Goal: Task Accomplishment & Management: Complete application form

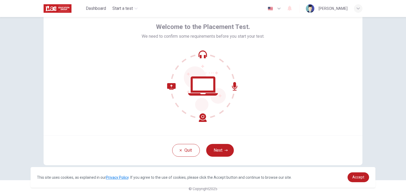
scroll to position [25, 0]
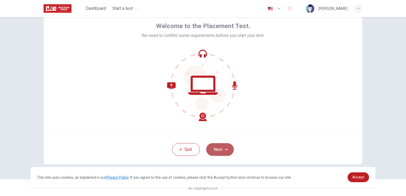
click at [221, 151] on button "Next" at bounding box center [220, 149] width 28 height 13
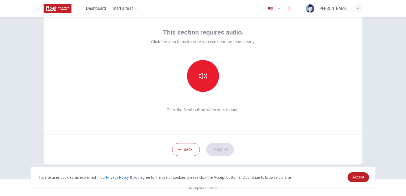
click at [367, 73] on div "This section requires audio. Click the icon to make sure you can hear the tune …" at bounding box center [203, 85] width 336 height 187
click at [215, 79] on button "button" at bounding box center [203, 76] width 32 height 32
click at [224, 148] on icon "button" at bounding box center [225, 149] width 3 height 3
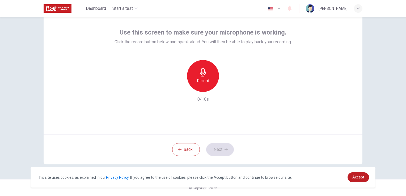
click at [203, 84] on div "Record" at bounding box center [203, 76] width 32 height 32
click at [227, 88] on icon "button" at bounding box center [228, 87] width 2 height 3
click at [227, 88] on icon "button" at bounding box center [227, 87] width 5 height 5
click at [226, 146] on button "Next" at bounding box center [220, 149] width 28 height 13
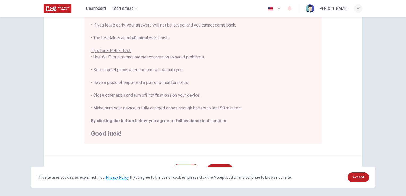
scroll to position [99, 0]
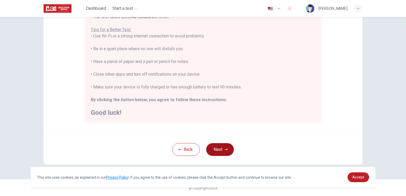
click at [227, 150] on button "Next" at bounding box center [220, 149] width 28 height 13
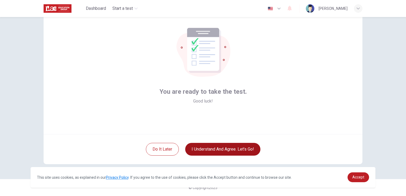
scroll to position [25, 0]
click at [227, 150] on button "I understand and agree. Let’s go!" at bounding box center [222, 149] width 75 height 13
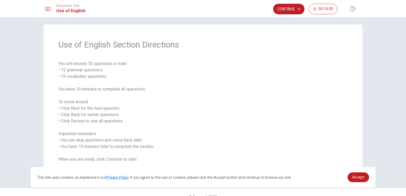
scroll to position [12, 0]
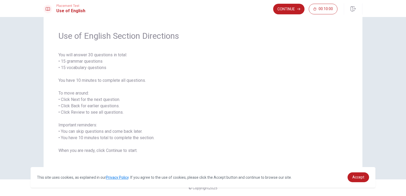
click at [300, 10] on icon "button" at bounding box center [298, 8] width 3 height 3
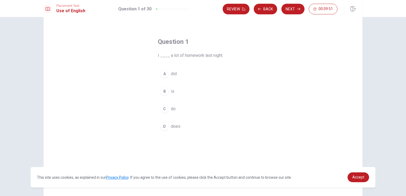
click at [164, 74] on div "A" at bounding box center [164, 74] width 8 height 8
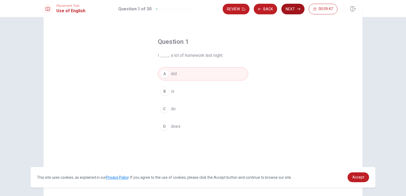
click at [290, 9] on button "Next" at bounding box center [292, 9] width 23 height 11
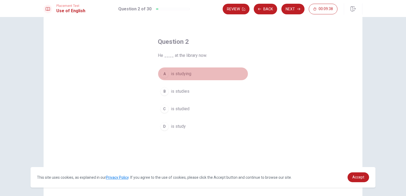
click at [164, 73] on div "A" at bounding box center [164, 74] width 8 height 8
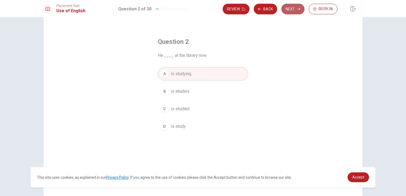
click at [289, 10] on button "Next" at bounding box center [292, 9] width 23 height 11
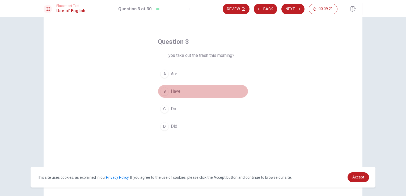
click at [165, 91] on div "B" at bounding box center [164, 91] width 8 height 8
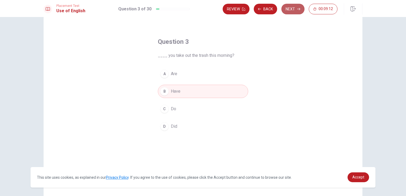
click at [292, 9] on button "Next" at bounding box center [292, 9] width 23 height 11
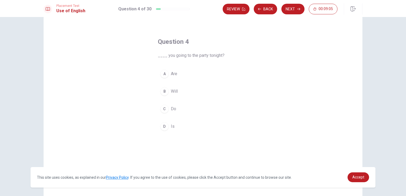
click at [166, 74] on div "A" at bounding box center [164, 74] width 8 height 8
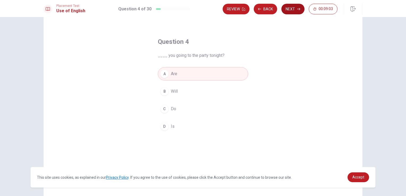
click at [293, 8] on button "Next" at bounding box center [292, 9] width 23 height 11
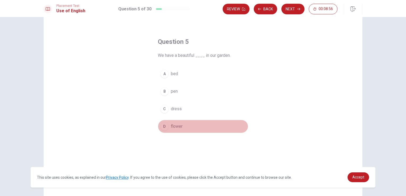
click at [166, 126] on div "D" at bounding box center [164, 126] width 8 height 8
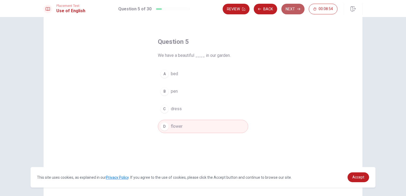
click at [291, 9] on button "Next" at bounding box center [292, 9] width 23 height 11
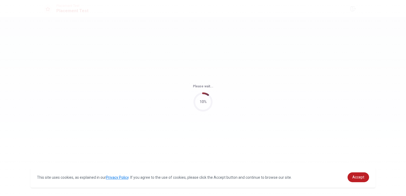
scroll to position [0, 0]
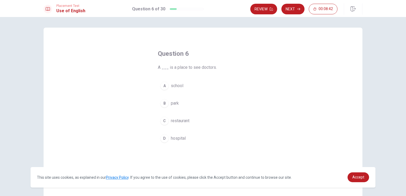
click at [174, 139] on span "hospital" at bounding box center [178, 138] width 15 height 6
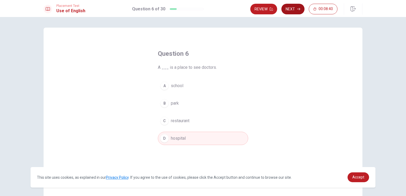
click at [292, 6] on button "Next" at bounding box center [292, 9] width 23 height 11
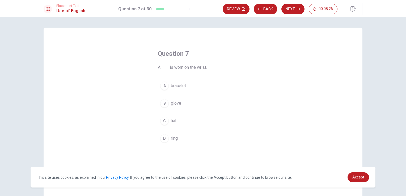
click at [163, 104] on div "B" at bounding box center [164, 103] width 8 height 8
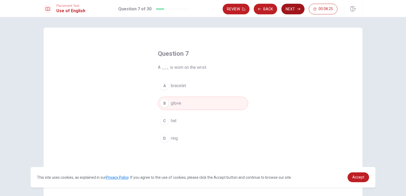
click at [286, 7] on button "Next" at bounding box center [292, 9] width 23 height 11
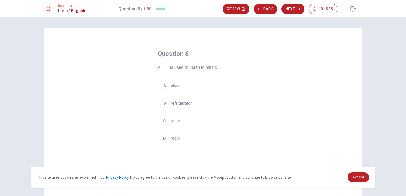
click at [174, 139] on span "radio" at bounding box center [175, 138] width 9 height 6
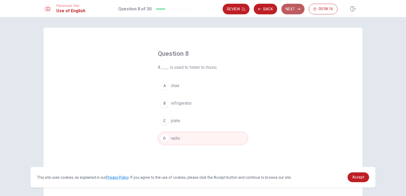
click at [289, 10] on button "Next" at bounding box center [292, 9] width 23 height 11
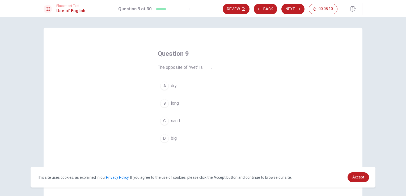
click at [165, 86] on div "A" at bounding box center [164, 86] width 8 height 8
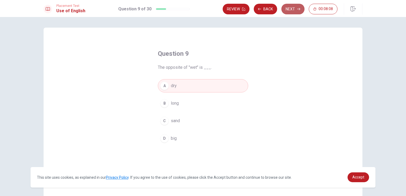
click at [298, 9] on icon "button" at bounding box center [298, 8] width 3 height 3
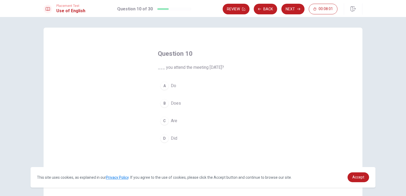
click at [164, 87] on div "A" at bounding box center [164, 86] width 8 height 8
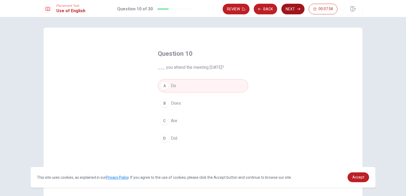
click at [295, 6] on button "Next" at bounding box center [292, 9] width 23 height 11
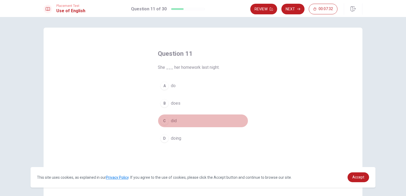
click at [165, 118] on div "C" at bounding box center [164, 121] width 8 height 8
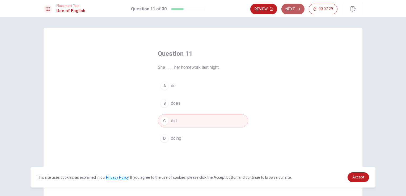
click at [299, 11] on button "Next" at bounding box center [292, 9] width 23 height 11
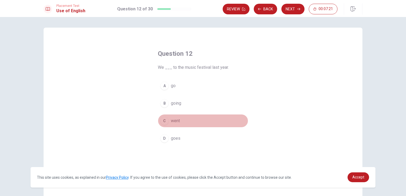
click at [165, 122] on div "C" at bounding box center [164, 121] width 8 height 8
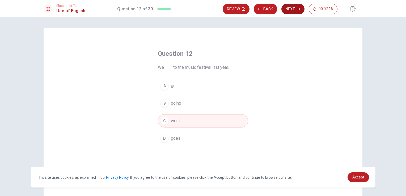
click at [290, 8] on button "Next" at bounding box center [292, 9] width 23 height 11
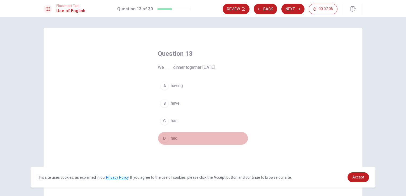
click at [165, 137] on div "D" at bounding box center [164, 138] width 8 height 8
click at [286, 7] on button "Next" at bounding box center [292, 9] width 23 height 11
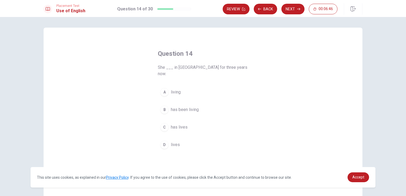
click at [166, 105] on div "B" at bounding box center [164, 109] width 8 height 8
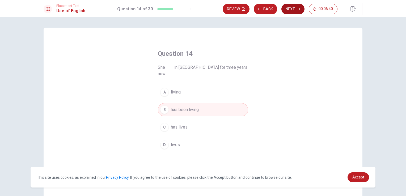
click at [300, 9] on icon "button" at bounding box center [298, 8] width 3 height 3
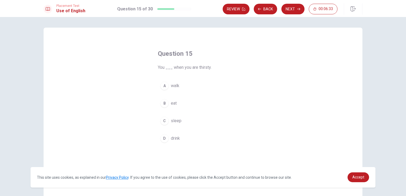
click at [164, 138] on div "D" at bounding box center [164, 138] width 8 height 8
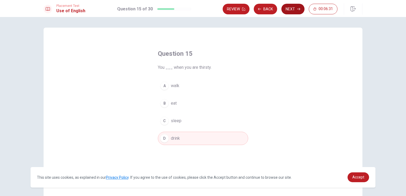
click at [295, 8] on button "Next" at bounding box center [292, 9] width 23 height 11
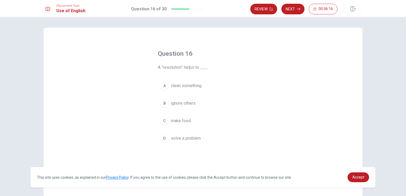
click at [165, 136] on div "D" at bounding box center [164, 138] width 8 height 8
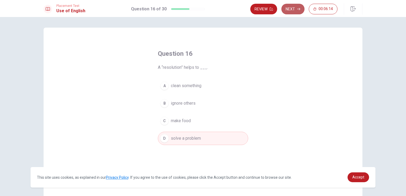
click at [297, 9] on icon "button" at bounding box center [298, 9] width 3 height 2
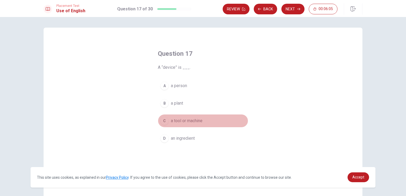
click at [164, 118] on div "C" at bounding box center [164, 121] width 8 height 8
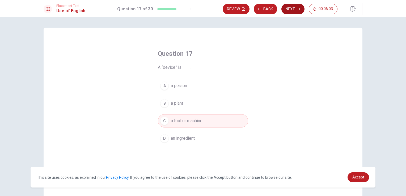
click at [291, 10] on button "Next" at bounding box center [292, 9] width 23 height 11
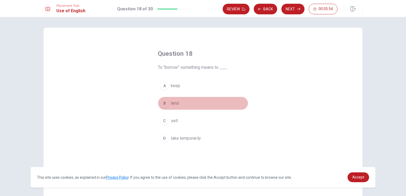
click at [163, 101] on div "B" at bounding box center [164, 103] width 8 height 8
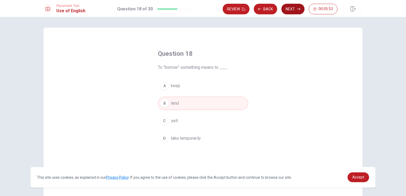
click at [292, 7] on button "Next" at bounding box center [292, 9] width 23 height 11
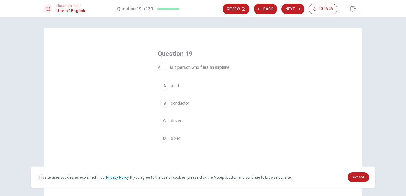
click at [165, 84] on div "A" at bounding box center [164, 86] width 8 height 8
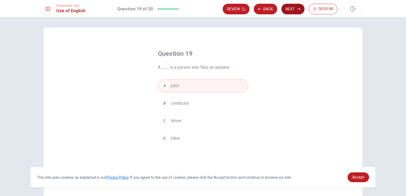
click at [290, 9] on button "Next" at bounding box center [292, 9] width 23 height 11
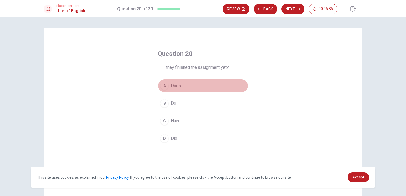
click at [168, 84] on button "A Does" at bounding box center [203, 85] width 90 height 13
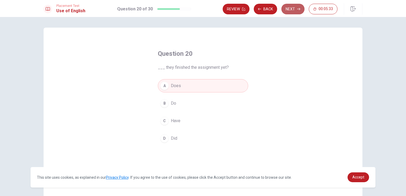
click at [288, 9] on button "Next" at bounding box center [292, 9] width 23 height 11
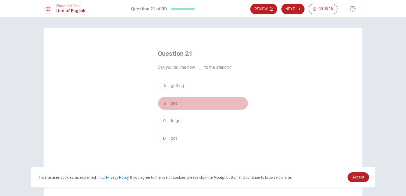
click at [165, 103] on div "B" at bounding box center [164, 103] width 8 height 8
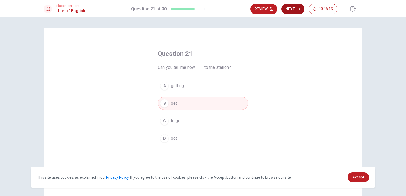
click at [295, 10] on button "Next" at bounding box center [292, 9] width 23 height 11
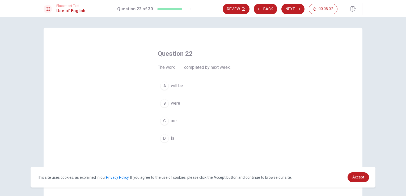
click at [165, 87] on div "A" at bounding box center [164, 86] width 8 height 8
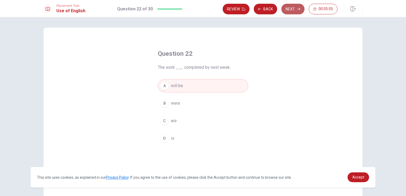
click at [287, 5] on button "Next" at bounding box center [292, 9] width 23 height 11
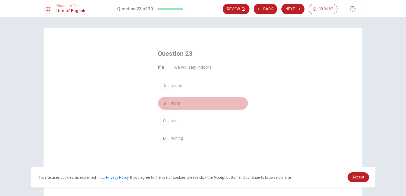
click at [167, 105] on div "B" at bounding box center [164, 103] width 8 height 8
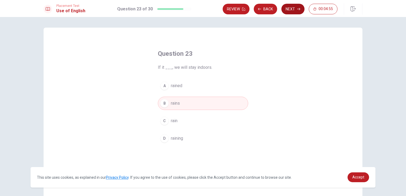
click at [300, 9] on icon "button" at bounding box center [298, 8] width 3 height 3
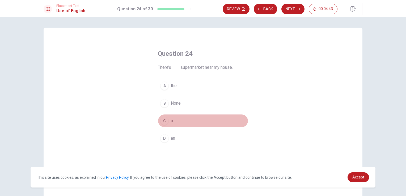
click at [164, 121] on div "C" at bounding box center [164, 121] width 8 height 8
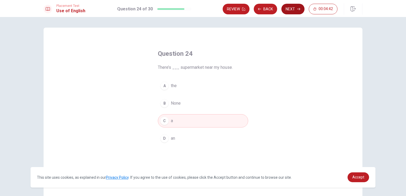
click at [288, 10] on button "Next" at bounding box center [292, 9] width 23 height 11
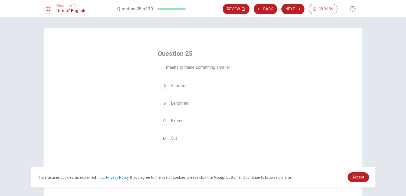
click at [166, 84] on div "A" at bounding box center [164, 86] width 8 height 8
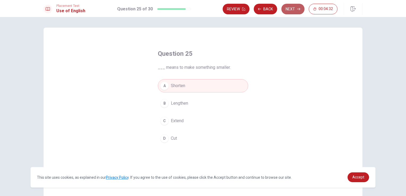
click at [299, 8] on icon "button" at bounding box center [298, 8] width 3 height 3
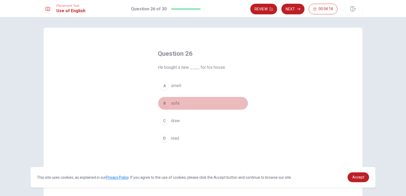
click at [165, 103] on div "B" at bounding box center [164, 103] width 8 height 8
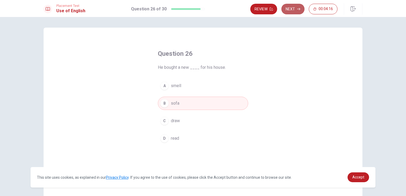
click at [290, 9] on button "Next" at bounding box center [292, 9] width 23 height 11
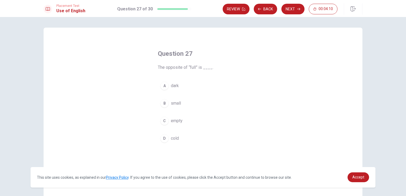
click at [169, 122] on button "C empty" at bounding box center [203, 120] width 90 height 13
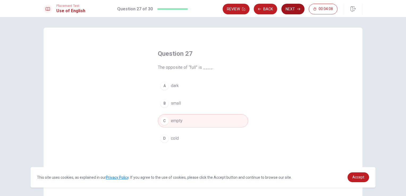
click at [289, 6] on button "Next" at bounding box center [292, 9] width 23 height 11
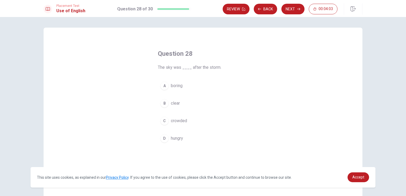
click at [164, 104] on div "B" at bounding box center [164, 103] width 8 height 8
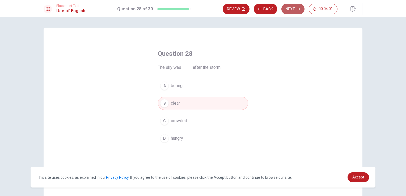
click at [294, 10] on button "Next" at bounding box center [292, 9] width 23 height 11
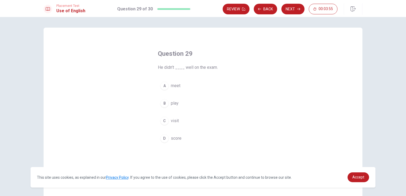
click at [166, 141] on div "D" at bounding box center [164, 138] width 8 height 8
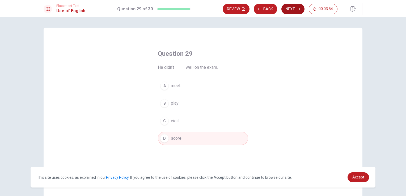
click at [287, 10] on button "Next" at bounding box center [292, 9] width 23 height 11
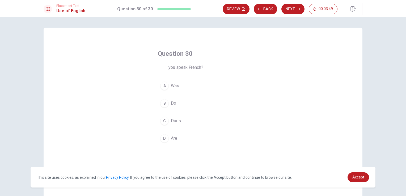
click at [165, 105] on div "B" at bounding box center [164, 103] width 8 height 8
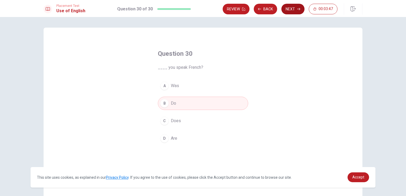
click at [293, 10] on button "Next" at bounding box center [292, 9] width 23 height 11
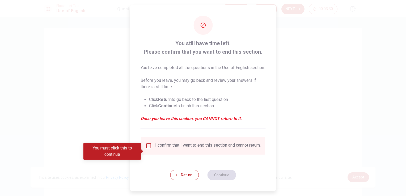
click at [148, 149] on input "You must click this to continue" at bounding box center [149, 146] width 6 height 6
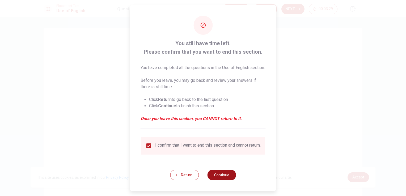
click at [225, 180] on button "Continue" at bounding box center [221, 175] width 29 height 11
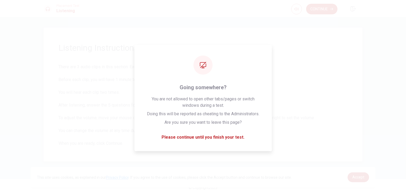
click at [357, 75] on div "Listening Instructions There are 3 audio clips in this section. Each clip has 5…" at bounding box center [203, 95] width 319 height 134
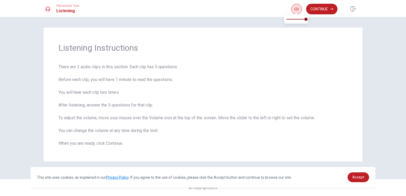
click at [295, 8] on icon "button" at bounding box center [296, 8] width 4 height 3
click at [317, 11] on button "Continue" at bounding box center [321, 9] width 31 height 11
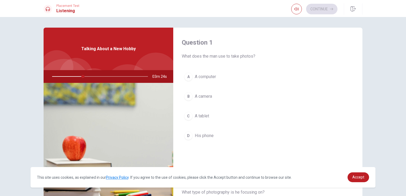
click at [186, 95] on div "B" at bounding box center [188, 96] width 8 height 8
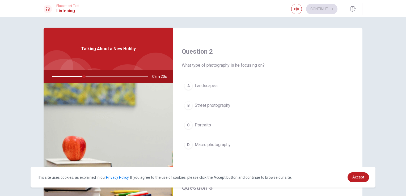
scroll to position [133, 0]
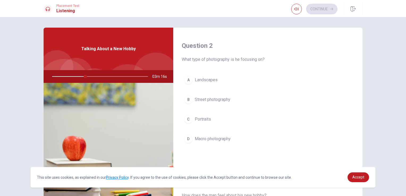
click at [201, 80] on span "Landscapes" at bounding box center [206, 80] width 23 height 6
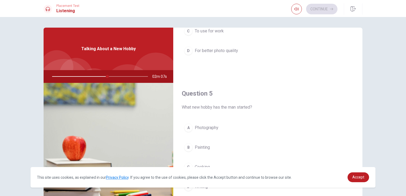
scroll to position [27, 0]
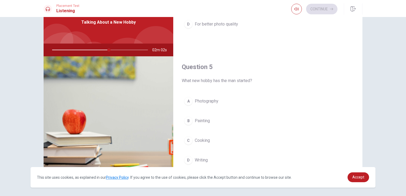
click at [199, 100] on span "Photography" at bounding box center [207, 101] width 24 height 6
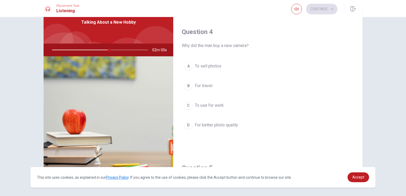
scroll to position [387, 0]
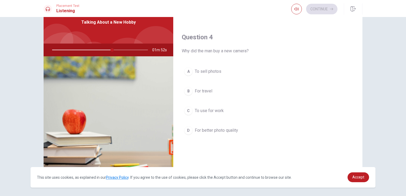
click at [220, 130] on span "For better photo quality" at bounding box center [216, 130] width 43 height 6
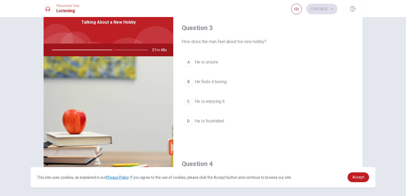
scroll to position [254, 0]
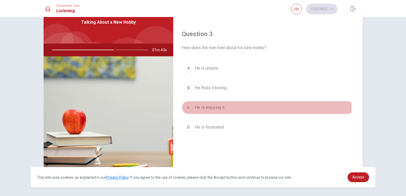
click at [190, 107] on div "C" at bounding box center [188, 107] width 8 height 8
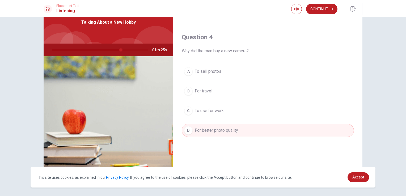
scroll to position [360, 0]
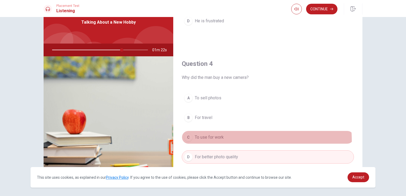
click at [231, 139] on button "C To use for work" at bounding box center [268, 137] width 172 height 13
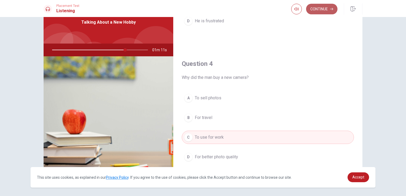
click at [323, 6] on button "Continue" at bounding box center [321, 9] width 31 height 11
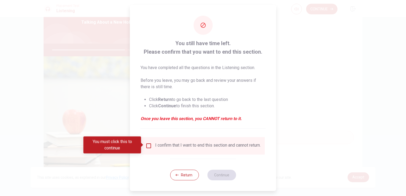
click at [147, 145] on input "You must click this to continue" at bounding box center [149, 146] width 6 height 6
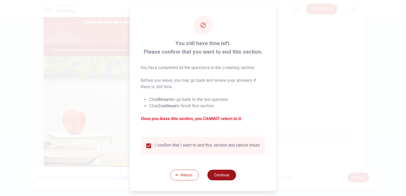
click at [226, 178] on button "Continue" at bounding box center [221, 175] width 29 height 11
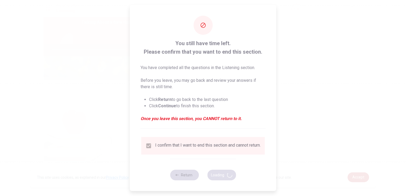
type input "79"
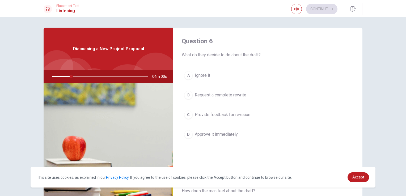
scroll to position [0, 0]
drag, startPoint x: 266, startPoint y: 55, endPoint x: 272, endPoint y: 50, distance: 7.6
click at [191, 116] on button "C Provide feedback for revision" at bounding box center [268, 115] width 172 height 13
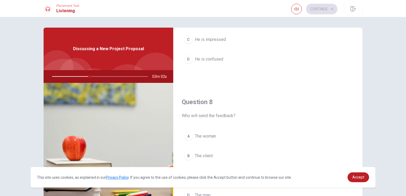
scroll to position [239, 0]
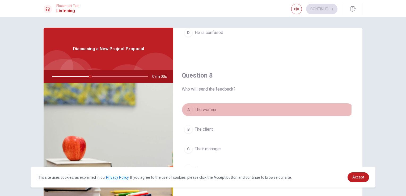
click at [187, 107] on div "A" at bounding box center [188, 109] width 8 height 8
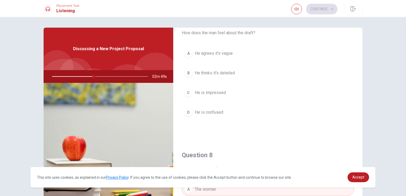
scroll to position [159, 0]
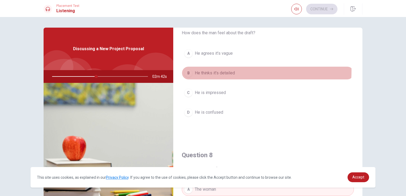
click at [226, 70] on span "He thinks it’s detailed" at bounding box center [215, 73] width 40 height 6
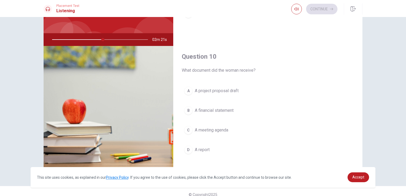
scroll to position [44, 0]
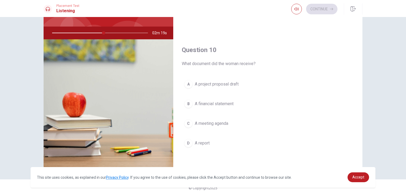
click at [249, 81] on button "A A project proposal draft" at bounding box center [268, 84] width 172 height 13
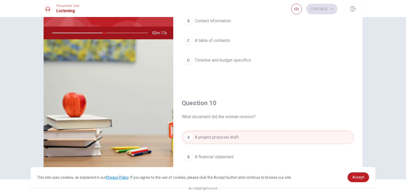
scroll to position [387, 0]
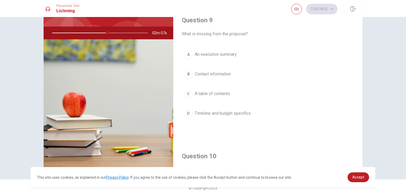
click at [240, 91] on button "C A table of contents" at bounding box center [268, 93] width 172 height 13
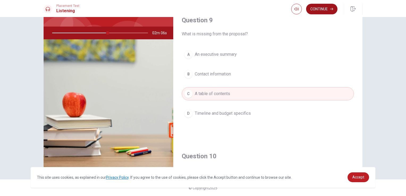
click at [312, 6] on button "Continue" at bounding box center [321, 9] width 31 height 11
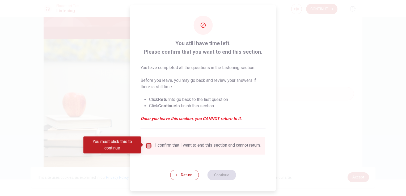
click at [149, 147] on input "You must click this to continue" at bounding box center [149, 146] width 6 height 6
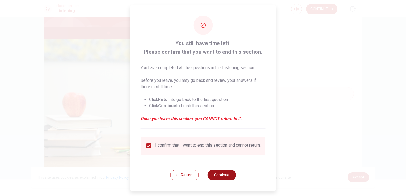
click at [226, 180] on button "Continue" at bounding box center [221, 175] width 29 height 11
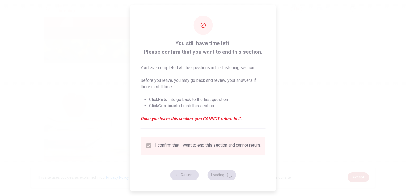
type input "60"
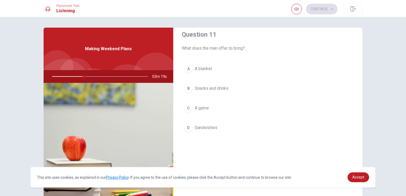
scroll to position [0, 0]
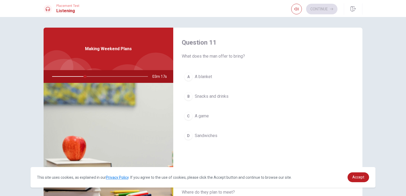
click at [189, 97] on div "B" at bounding box center [188, 96] width 8 height 8
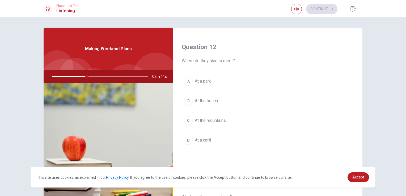
scroll to position [133, 0]
click at [203, 80] on span "At a park" at bounding box center [203, 80] width 16 height 6
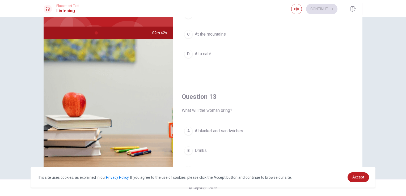
scroll to position [201, 0]
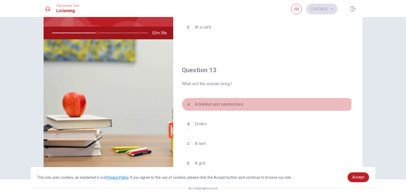
click at [188, 100] on div "A" at bounding box center [188, 104] width 8 height 8
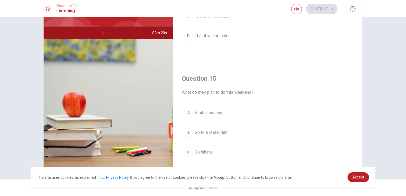
scroll to position [493, 0]
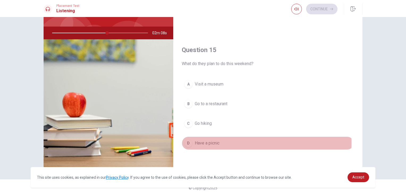
click at [206, 141] on span "Have a picnic" at bounding box center [207, 143] width 25 height 6
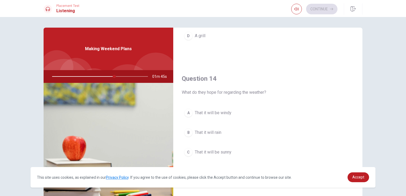
scroll to position [398, 0]
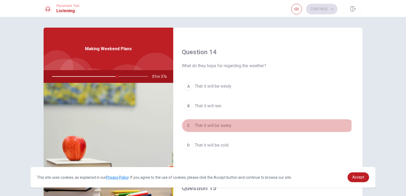
click at [186, 122] on div "C" at bounding box center [188, 125] width 8 height 8
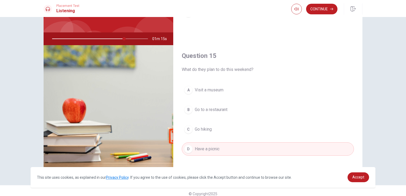
scroll to position [44, 0]
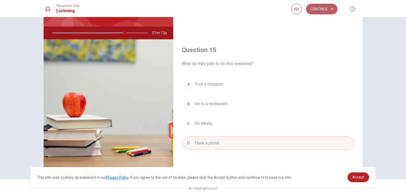
click at [329, 7] on button "Continue" at bounding box center [321, 9] width 31 height 11
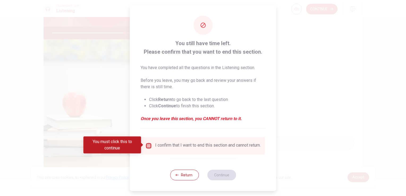
click at [148, 143] on input "You must click this to continue" at bounding box center [149, 146] width 6 height 6
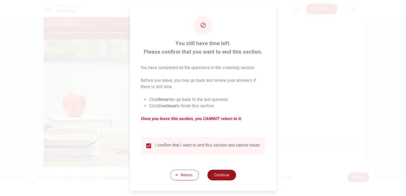
click at [220, 178] on button "Continue" at bounding box center [221, 175] width 29 height 11
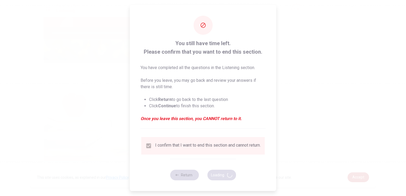
type input "78"
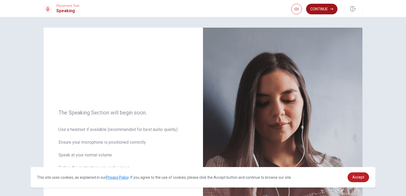
click at [329, 9] on button "Continue" at bounding box center [321, 9] width 31 height 11
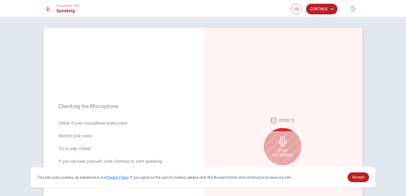
click at [278, 138] on icon at bounding box center [282, 141] width 11 height 11
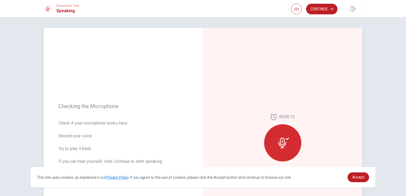
scroll to position [27, 0]
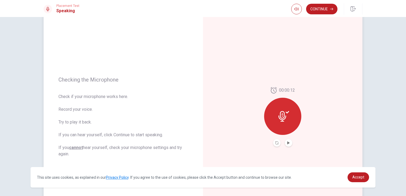
click at [288, 120] on div at bounding box center [282, 116] width 37 height 37
click at [280, 116] on icon at bounding box center [282, 116] width 8 height 11
click at [287, 143] on icon "Play Audio" at bounding box center [288, 142] width 2 height 3
click at [276, 142] on icon "Record Again" at bounding box center [276, 142] width 3 height 3
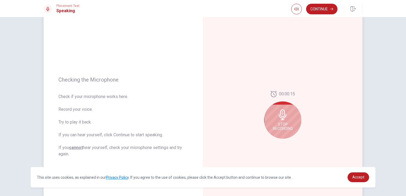
click at [283, 125] on span "Stop Recording" at bounding box center [283, 126] width 20 height 8
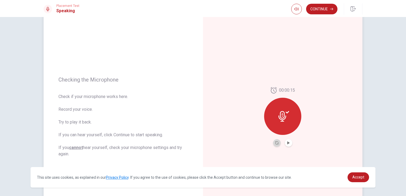
click at [276, 145] on button "Record Again" at bounding box center [276, 142] width 7 height 7
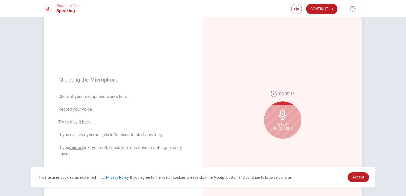
click at [284, 127] on span "Stop Recording" at bounding box center [283, 126] width 20 height 8
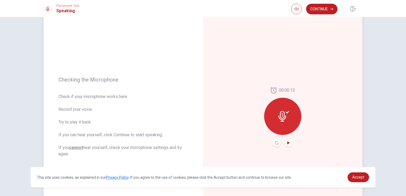
click at [287, 142] on icon "Play Audio" at bounding box center [288, 142] width 2 height 3
click at [276, 143] on icon "Record Again" at bounding box center [276, 142] width 3 height 3
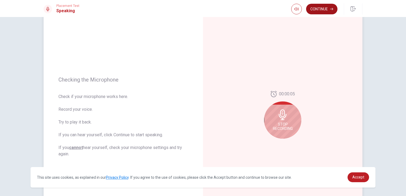
click at [317, 7] on button "Continue" at bounding box center [321, 9] width 31 height 11
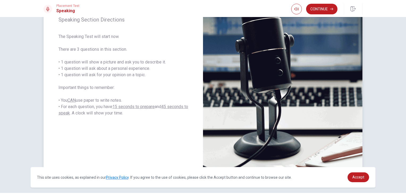
scroll to position [64, 0]
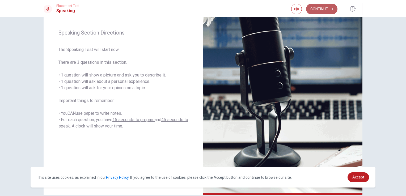
click at [333, 9] on icon "button" at bounding box center [331, 9] width 3 height 2
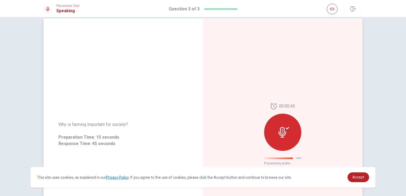
scroll to position [0, 0]
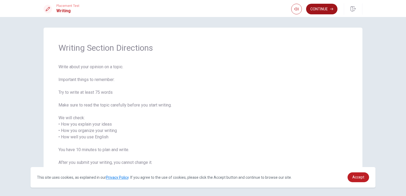
click at [316, 10] on button "Continue" at bounding box center [321, 9] width 31 height 11
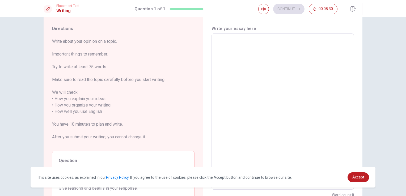
scroll to position [10, 0]
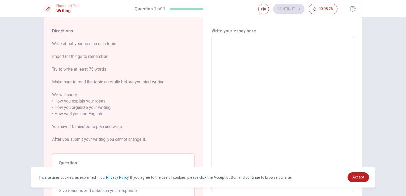
click at [218, 42] on textarea at bounding box center [282, 113] width 135 height 147
type textarea "A"
type textarea "x"
type textarea "A"
type textarea "x"
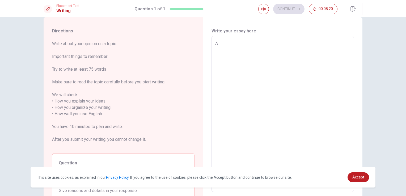
type textarea "A p"
type textarea "x"
type textarea "A pe"
type textarea "x"
type textarea "A per"
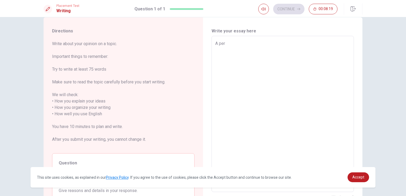
type textarea "x"
type textarea "A pers"
type textarea "x"
type textarea "A perso"
type textarea "x"
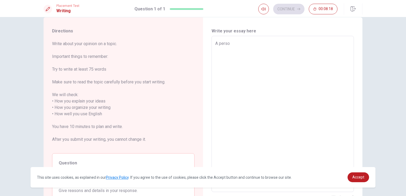
type textarea "A person"
type textarea "x"
type textarea "A person"
type textarea "x"
type textarea "A person w"
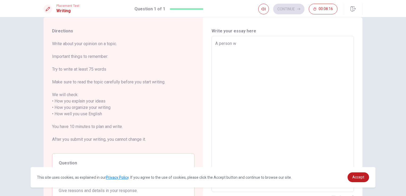
type textarea "x"
type textarea "A person wh"
type textarea "x"
type textarea "A person who"
type textarea "x"
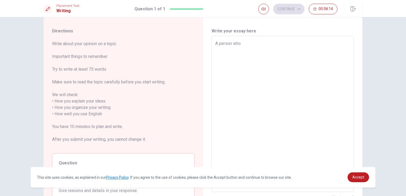
type textarea "A person who"
type textarea "x"
type textarea "A person who i"
type textarea "x"
type textarea "A person who in"
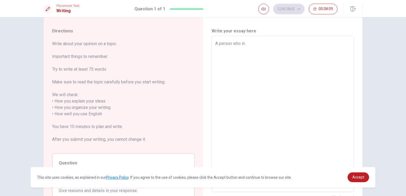
type textarea "x"
type textarea "A person who ins"
type textarea "x"
type textarea "A person who insp"
type textarea "x"
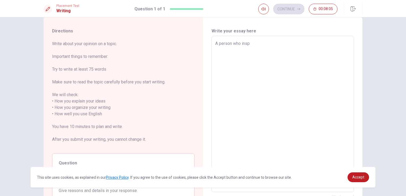
type textarea "A person who inspi"
type textarea "x"
type textarea "A person who inspir"
type textarea "x"
type textarea "A person who inspire"
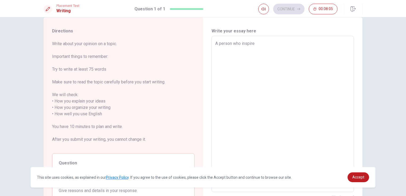
type textarea "x"
type textarea "A person who inspires"
type textarea "x"
type textarea "A person who inspires"
type textarea "x"
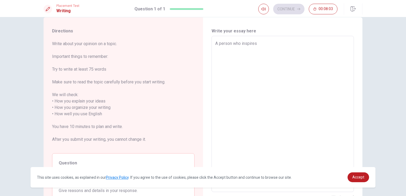
type textarea "A person who inspires m"
type textarea "x"
type textarea "A person who inspires me"
type textarea "x"
type textarea "A person who inspires me"
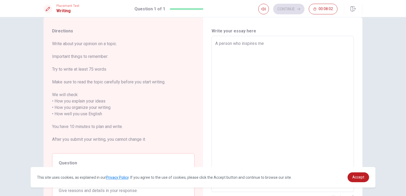
type textarea "x"
type textarea "A person who inspires me i"
type textarea "x"
type textarea "A person who inspires me is"
type textarea "x"
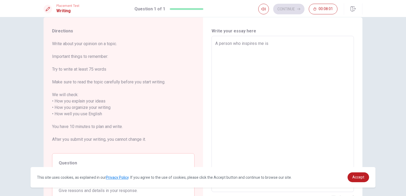
type textarea "A person who inspires me is"
type textarea "x"
type textarea "A person who inspires me is m"
type textarea "x"
type textarea "A person who inspires me is my"
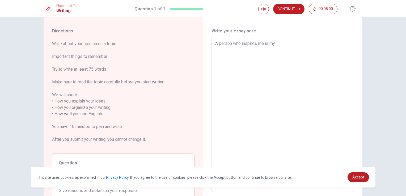
type textarea "x"
type textarea "A person who inspires me is my"
type textarea "x"
type textarea "A person who inspires me is my"
type textarea "x"
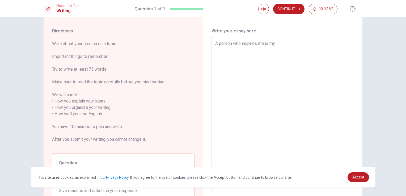
type textarea "A person who inspires me is my f"
type textarea "x"
type textarea "A person who inspires me is my"
type textarea "x"
type textarea "A person who inspires me is my"
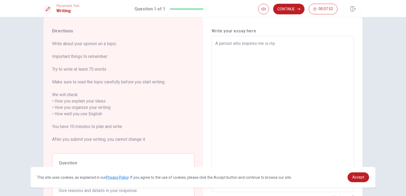
type textarea "x"
type textarea "A person who inspires me is my f"
type textarea "x"
type textarea "A person who inspires me is my fa"
type textarea "x"
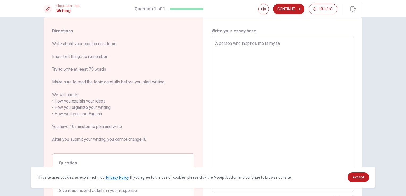
type textarea "A person who inspires me is my fat"
type textarea "x"
type textarea "A person who inspires me is my fath"
type textarea "x"
type textarea "A person who inspires me is my fathe"
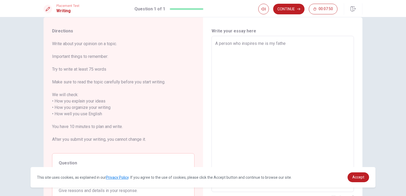
type textarea "x"
type textarea "A person who inspires me is my father"
type textarea "x"
type textarea "A person who inspires me is my father."
type textarea "x"
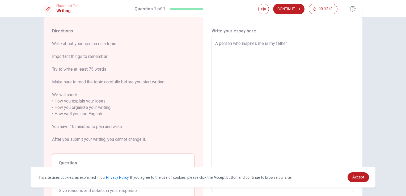
type textarea "A person who inspires me is my father."
type textarea "x"
type textarea "A person who inspires me is my father. H"
type textarea "x"
type textarea "A person who inspires me is my father. HE"
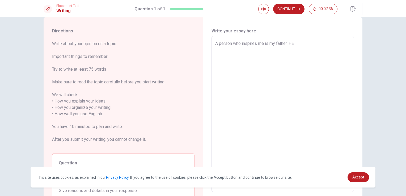
type textarea "x"
type textarea "A person who inspires me is my father. H"
type textarea "x"
type textarea "A person who inspires me is my father. He"
type textarea "x"
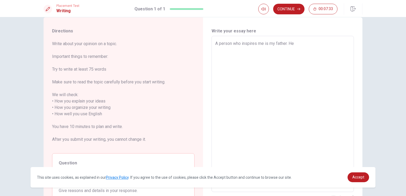
type textarea "A person who inspires me is my father. He"
type textarea "x"
type textarea "A person who inspires me is my father. He a"
type textarea "x"
type textarea "A person who inspires me is my father. He al"
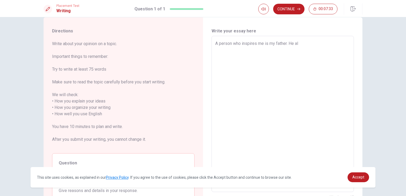
type textarea "x"
type textarea "A person who inspires me is my father. He alw"
type textarea "x"
type textarea "A person who inspires me is my father. He alwa"
type textarea "x"
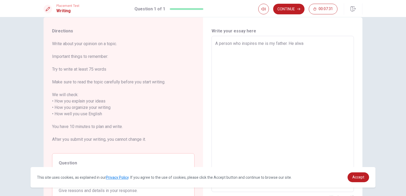
type textarea "A person who inspires me is my father. He alway"
type textarea "x"
type textarea "A person who inspires me is my father. He always"
type textarea "x"
type textarea "A person who inspires me is my father. He always"
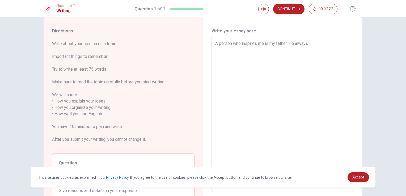
type textarea "x"
type textarea "A person who inspires me is my father. He always w"
type textarea "x"
type textarea "A person who inspires me is my father. He always wo"
type textarea "x"
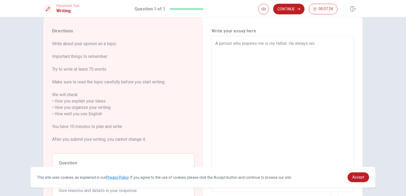
type textarea "A person who inspires me is my father. He always wor"
type textarea "x"
type textarea "A person who inspires me is my father. He always work"
type textarea "x"
type textarea "A person who inspires me is my father. He always works"
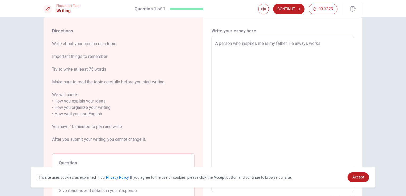
type textarea "x"
type textarea "A person who inspires me is my father. He always works"
type textarea "x"
type textarea "A person who inspires me is my father. He always works h"
type textarea "x"
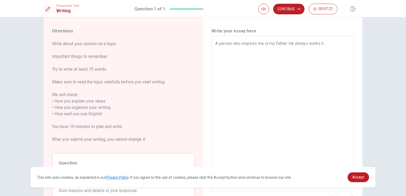
type textarea "A person who inspires me is my father. He always works ha"
type textarea "x"
type textarea "A person who inspires me is my father. He always works har"
type textarea "x"
type textarea "A person who inspires me is my father. He always works hard"
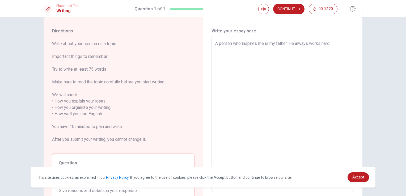
type textarea "x"
type textarea "A person who inspires me is my father. He always works hard"
type textarea "x"
type textarea "A person who inspires me is my father. He always works hard a"
type textarea "x"
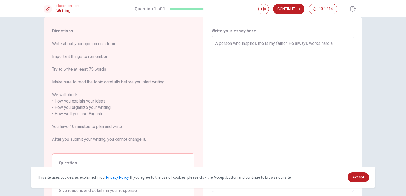
type textarea "A person who inspires me is my father. He always works hard an"
type textarea "x"
type textarea "A person who inspires me is my father. He always works hard and"
type textarea "x"
type textarea "A person who inspires me is my father. He always works hard and"
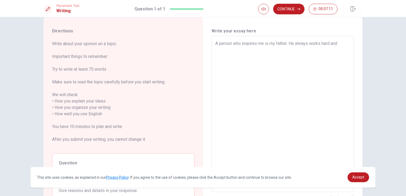
type textarea "x"
type textarea "A person who inspires me is my father. He always works hard and s"
type textarea "x"
type textarea "A person who inspires me is my father. He always works hard and su"
type textarea "x"
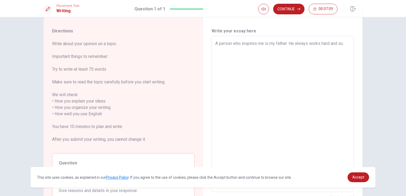
type textarea "A person who inspires me is my father. He always works hard and sup"
type textarea "x"
type textarea "A person who inspires me is my father. He always works hard and supp"
type textarea "x"
type textarea "A person who inspires me is my father. He always works hard and suppo"
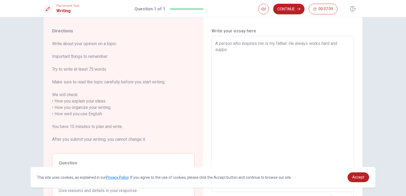
type textarea "x"
type textarea "A person who inspires me is my father. He always works hard and suppor"
type textarea "x"
type textarea "A person who inspires me is my father. He always works hard and support"
type textarea "x"
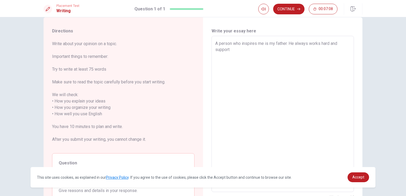
type textarea "A person who inspires me is my father. He always works hard and support"
type textarea "x"
type textarea "A person who inspires me is my father. He always works hard and support m"
type textarea "x"
type textarea "A person who inspires me is my father. He always works hard and support me"
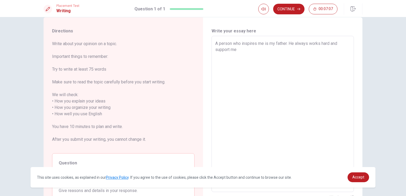
type textarea "x"
type textarea "A person who inspires me is my father. He always works hard and support me"
type textarea "x"
type textarea "A person who inspires me is my father. He always works hard and support me i"
type textarea "x"
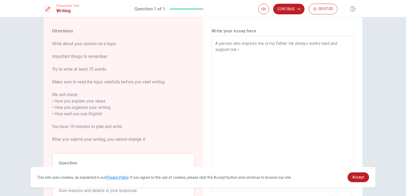
type textarea "A person who inspires me is my father. He always works hard and support me in"
type textarea "x"
type textarea "A person who inspires me is my father. He always works hard and support me in"
type textarea "x"
type textarea "A person who inspires me is my father. He always works hard and support me in e"
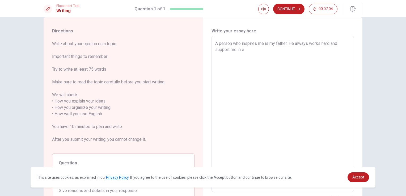
type textarea "x"
type textarea "A person who inspires me is my father. He always works hard and support me in ev"
type textarea "x"
type textarea "A person who inspires me is my father. He always works hard and support me in e…"
type textarea "x"
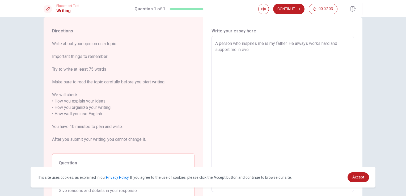
type textarea "A person who inspires me is my father. He always works hard and support me in e…"
type textarea "x"
type textarea "A person who inspires me is my father. He always works hard and support me in e…"
type textarea "x"
type textarea "A person who inspires me is my father. He always works hard and support me in e…"
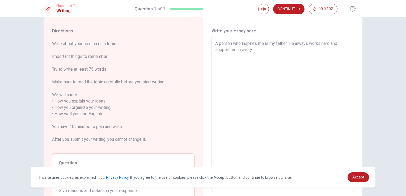
type textarea "x"
type textarea "A person who inspires me is my father. He always works hard and support me in e…"
type textarea "x"
type textarea "A person who inspires me is my father. He always works hard and support me in e…"
type textarea "x"
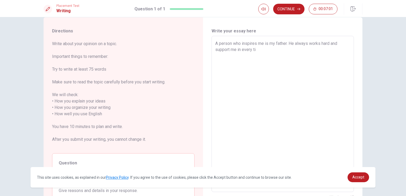
type textarea "A person who inspires me is my father. He always works hard and support me in e…"
type textarea "x"
type textarea "A person who inspires me is my father. He always works hard and support me in e…"
type textarea "x"
type textarea "A person who inspires me is my father. He always works hard and support me in e…"
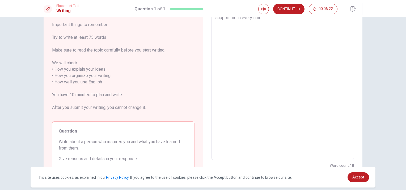
scroll to position [32, 0]
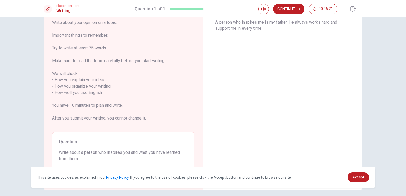
type textarea "x"
type textarea "A person who inspires me is my father. He always works hard and support me in e…"
type textarea "x"
type textarea "A person who inspires me is my father. He always works hard and support me in e…"
type textarea "x"
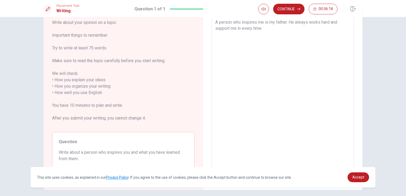
type textarea "A person who inspires me is my father. He always works hard and support me in e…"
type textarea "x"
type textarea "A person who inspires me is my father. He always works hard and support me in e…"
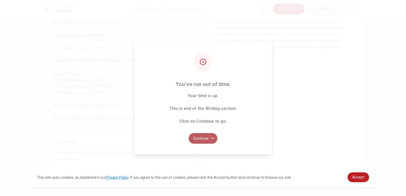
click at [201, 142] on button "Continue" at bounding box center [203, 138] width 29 height 11
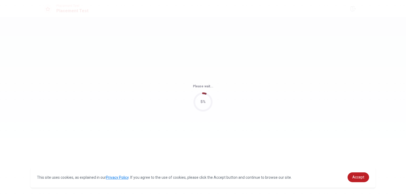
scroll to position [0, 0]
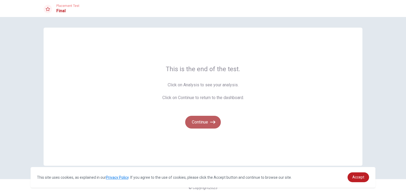
click at [212, 122] on icon "button" at bounding box center [212, 122] width 5 height 3
